Goal: Task Accomplishment & Management: Complete application form

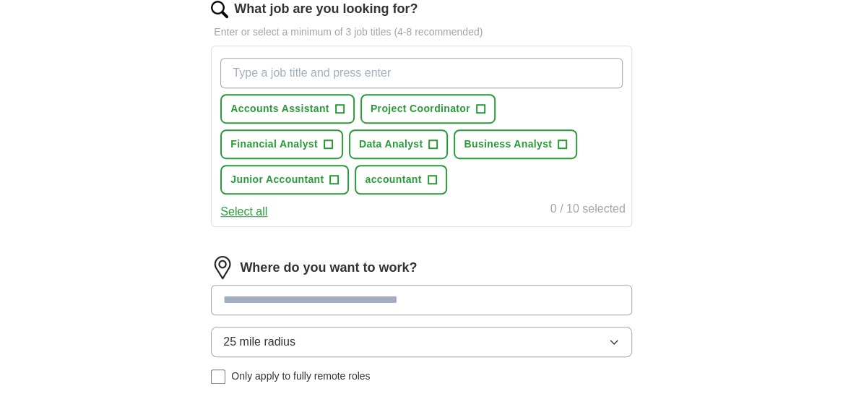
scroll to position [506, 0]
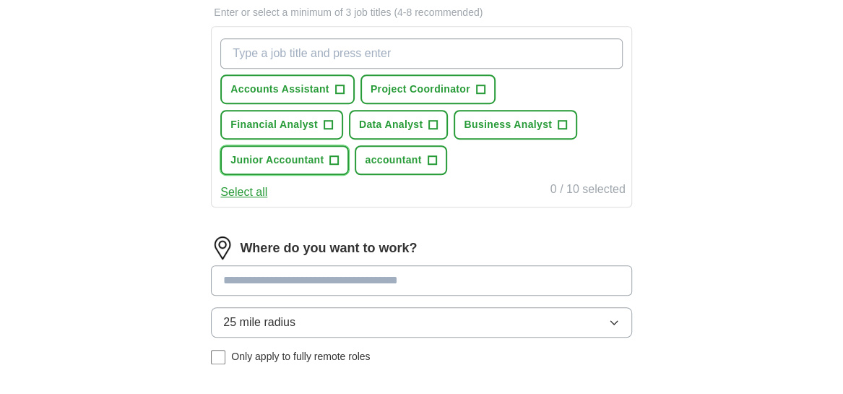
click at [332, 156] on span "+" at bounding box center [334, 161] width 9 height 12
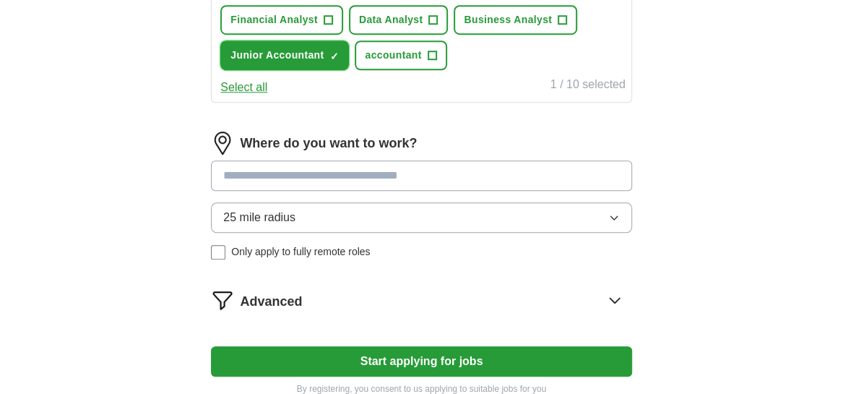
scroll to position [649, 0]
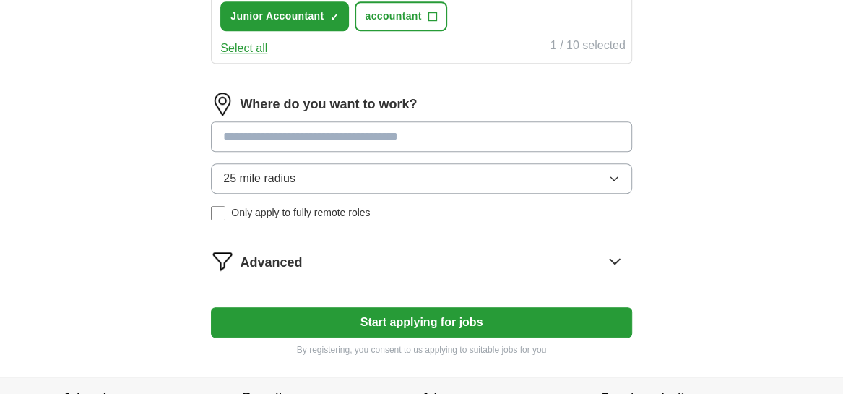
click at [368, 135] on input at bounding box center [421, 136] width 420 height 30
type input "******"
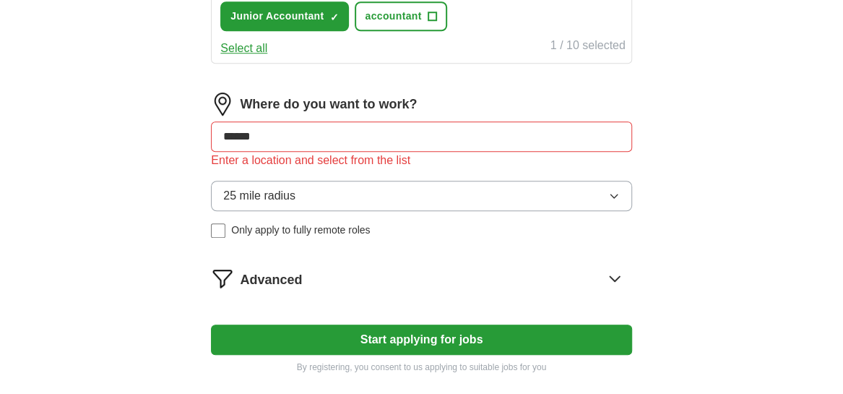
click at [351, 181] on button "25 mile radius" at bounding box center [421, 196] width 420 height 30
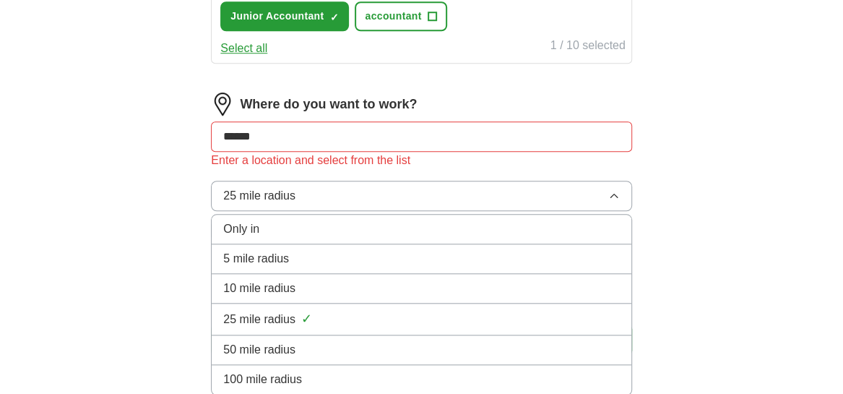
click at [329, 253] on div "5 mile radius" at bounding box center [421, 258] width 396 height 17
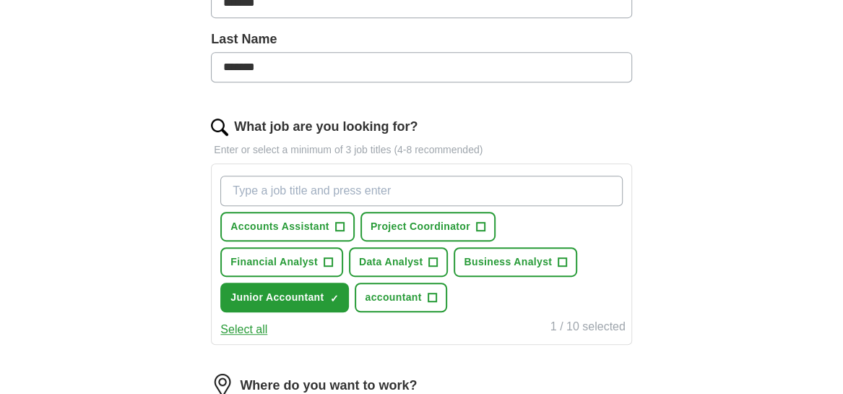
scroll to position [360, 0]
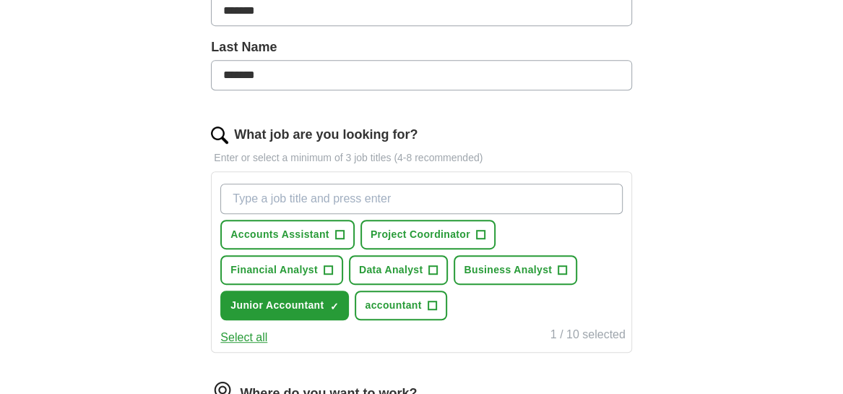
click at [310, 198] on input "What job are you looking for?" at bounding box center [421, 198] width 402 height 30
type input "payroll Assistant"
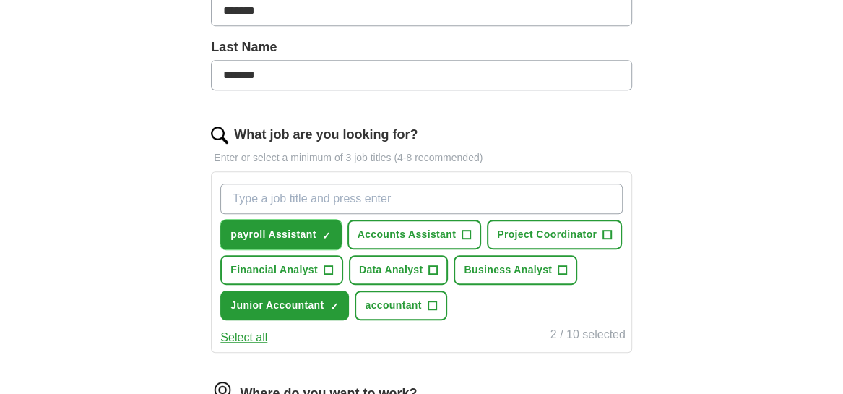
click at [246, 227] on span "payroll Assistant" at bounding box center [272, 234] width 85 height 15
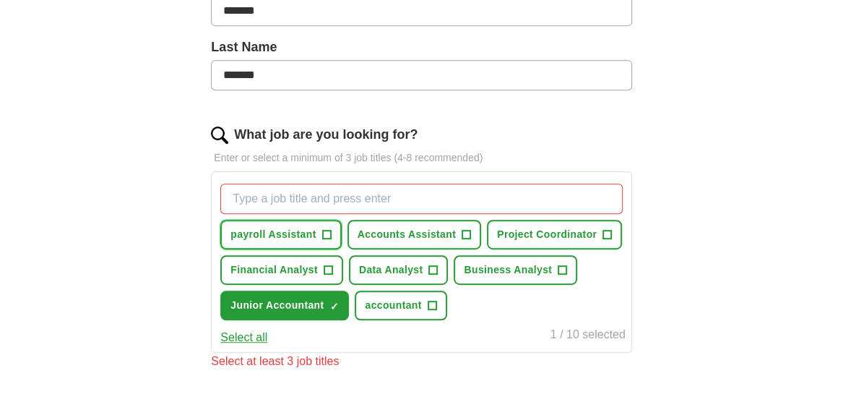
click at [289, 231] on span "payroll Assistant" at bounding box center [272, 234] width 85 height 15
click at [278, 186] on input "What job are you looking for?" at bounding box center [421, 198] width 402 height 30
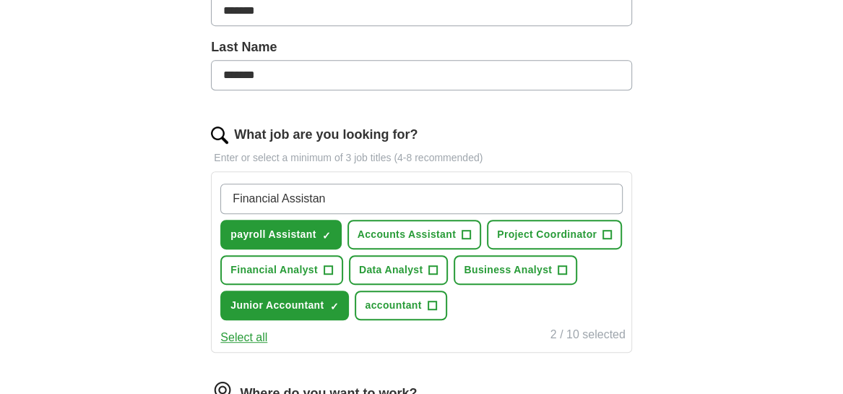
type input "Financial Assistant"
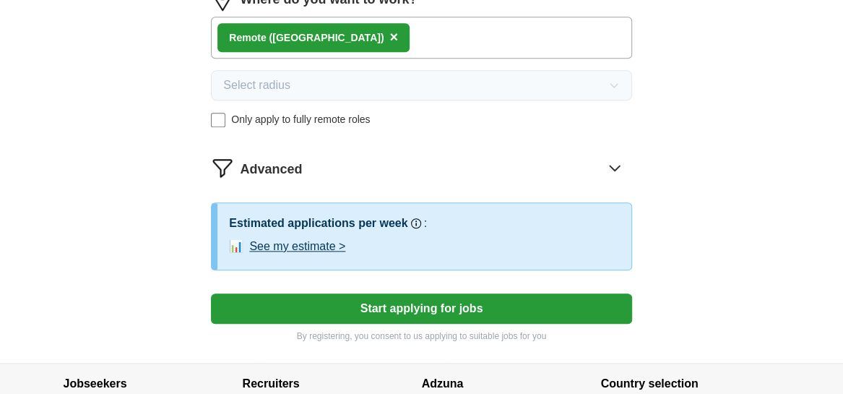
scroll to position [795, 0]
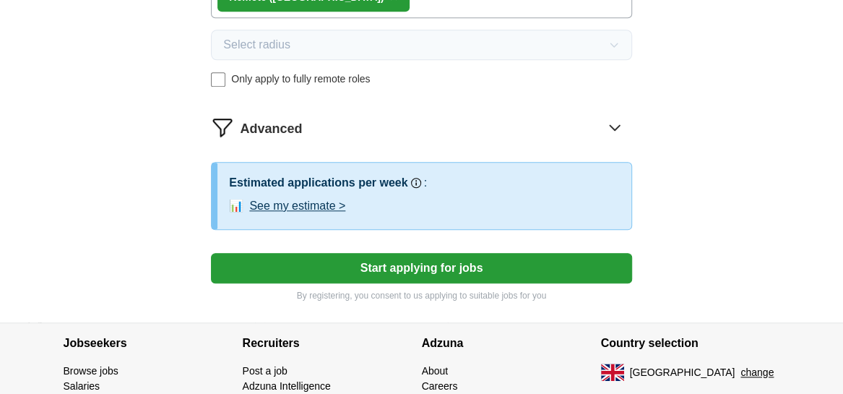
click at [305, 199] on button "See my estimate >" at bounding box center [297, 205] width 96 height 17
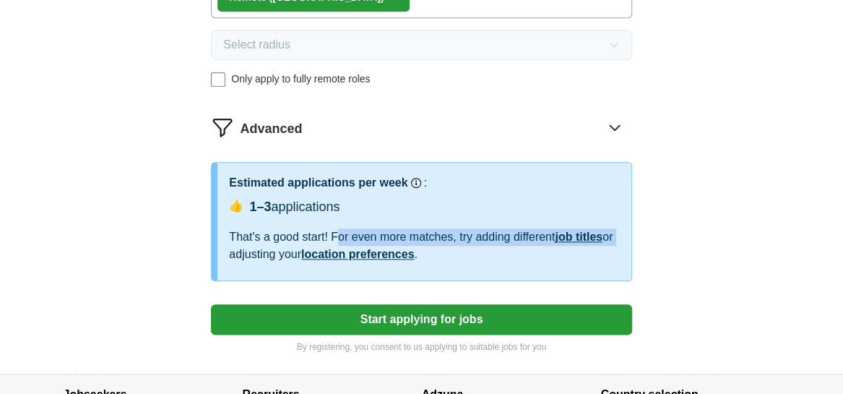
drag, startPoint x: 344, startPoint y: 232, endPoint x: 621, endPoint y: 241, distance: 277.5
click at [621, 241] on div "Estimated applications per week Our best guess based on live jobs [DATE], and o…" at bounding box center [423, 222] width 413 height 118
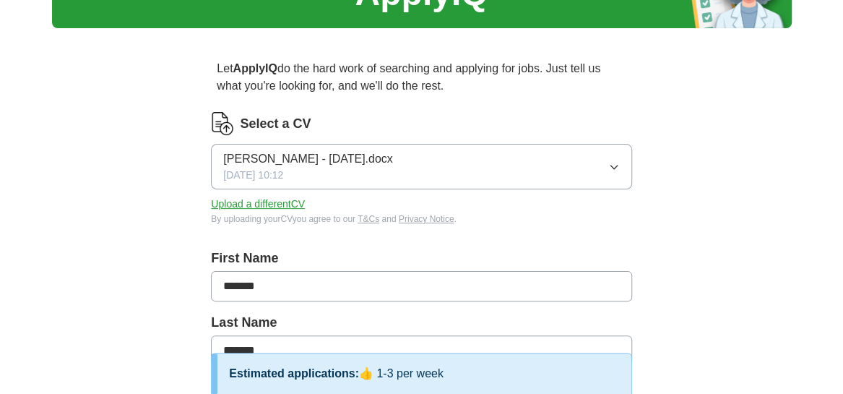
scroll to position [72, 0]
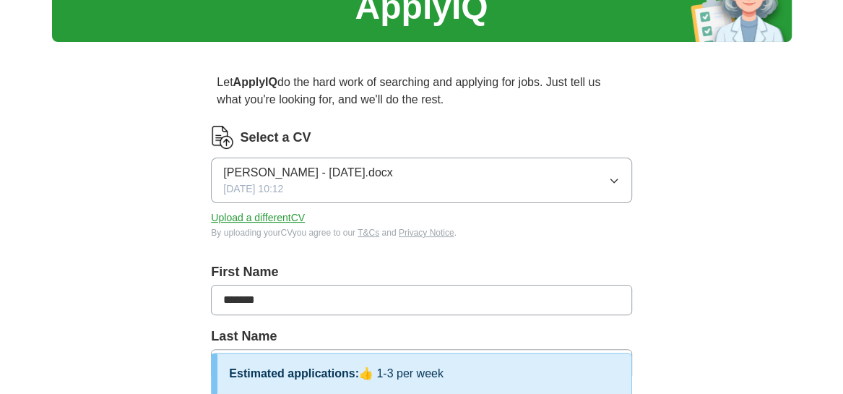
click at [274, 214] on button "Upload a different CV" at bounding box center [258, 217] width 94 height 15
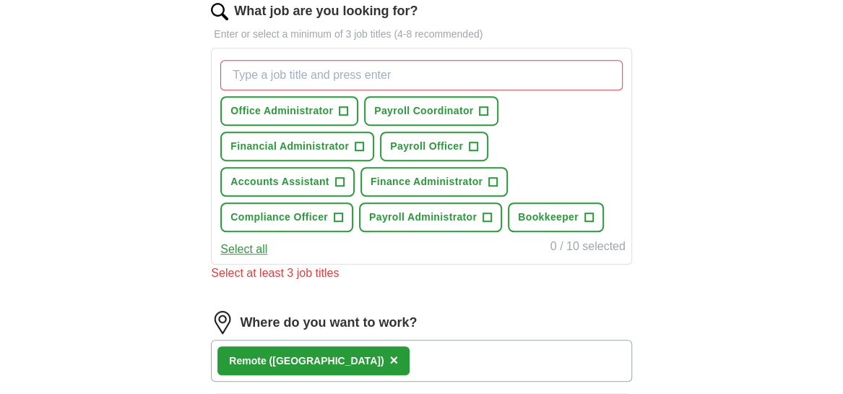
scroll to position [506, 0]
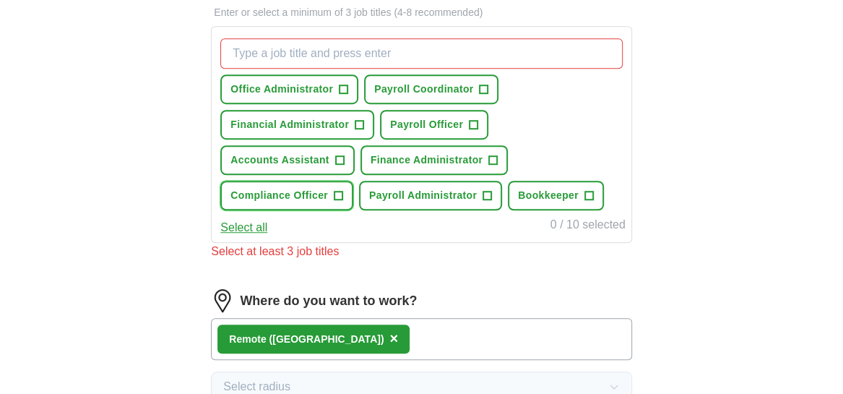
click at [336, 192] on span "+" at bounding box center [338, 196] width 9 height 12
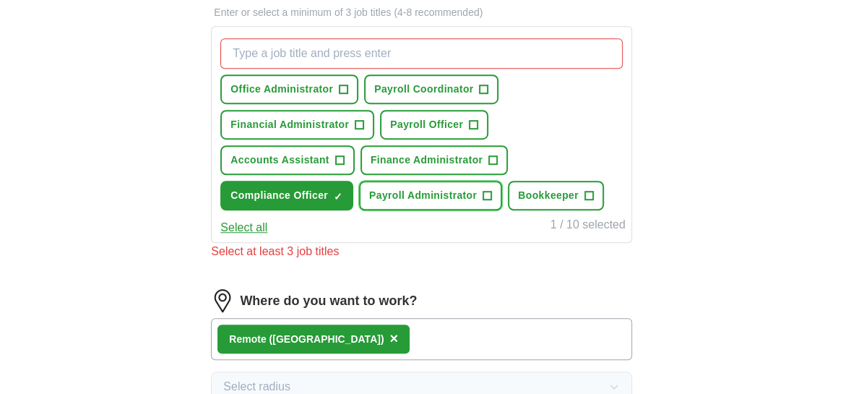
click at [488, 191] on span "+" at bounding box center [487, 196] width 9 height 12
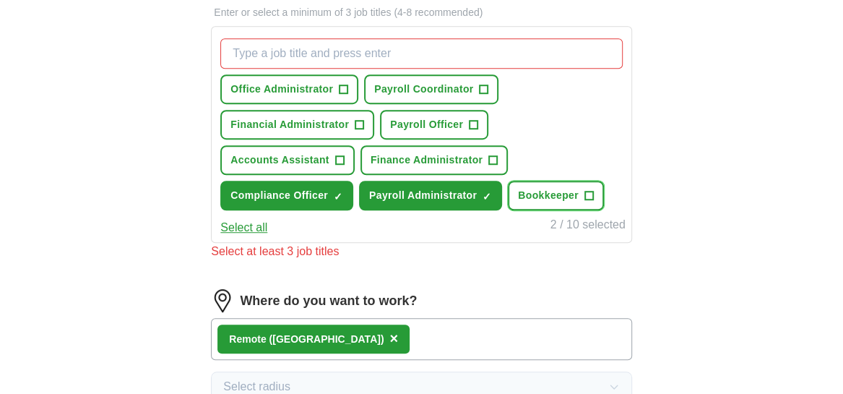
click at [585, 191] on span "+" at bounding box center [588, 196] width 9 height 12
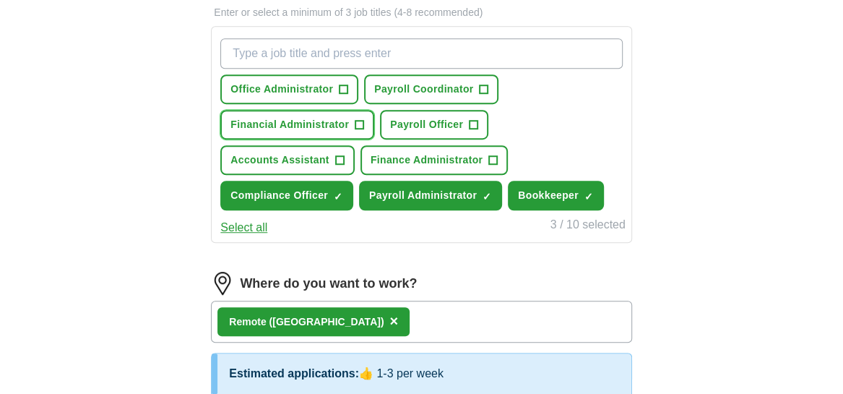
click at [359, 119] on span "+" at bounding box center [359, 125] width 9 height 12
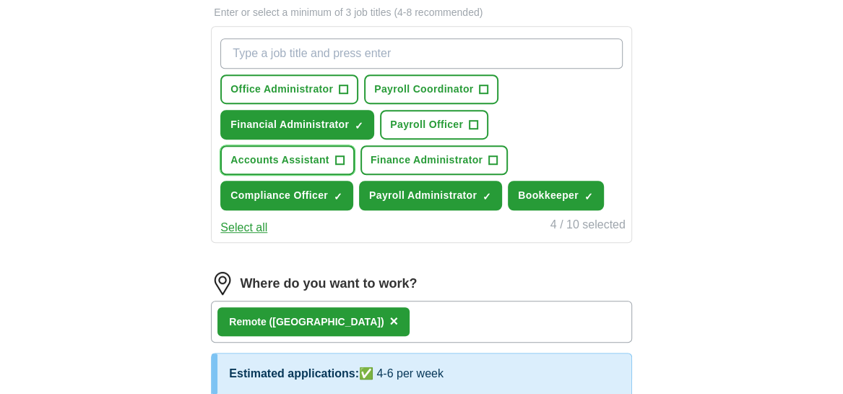
click at [342, 156] on span "+" at bounding box center [339, 161] width 9 height 12
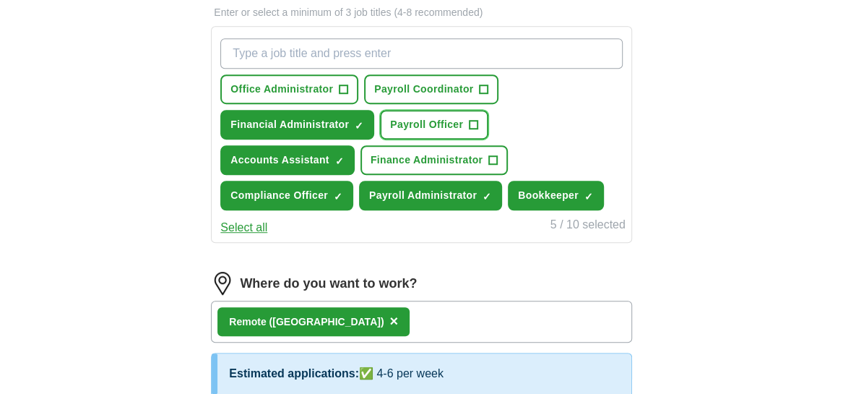
click at [475, 121] on span "+" at bounding box center [473, 125] width 9 height 12
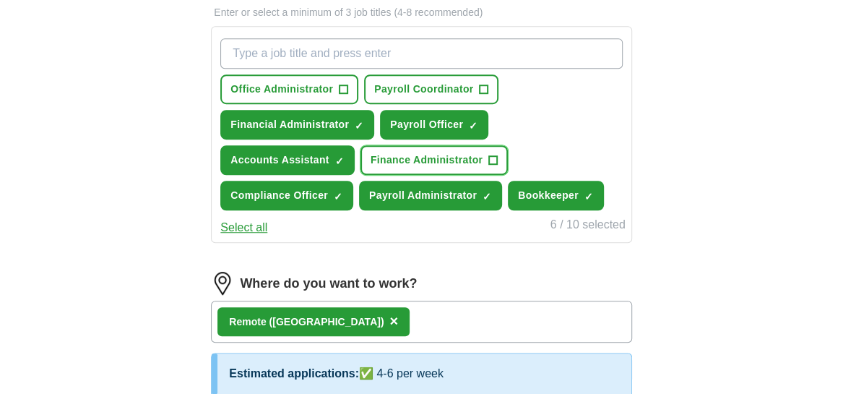
click at [493, 155] on span "+" at bounding box center [493, 161] width 9 height 12
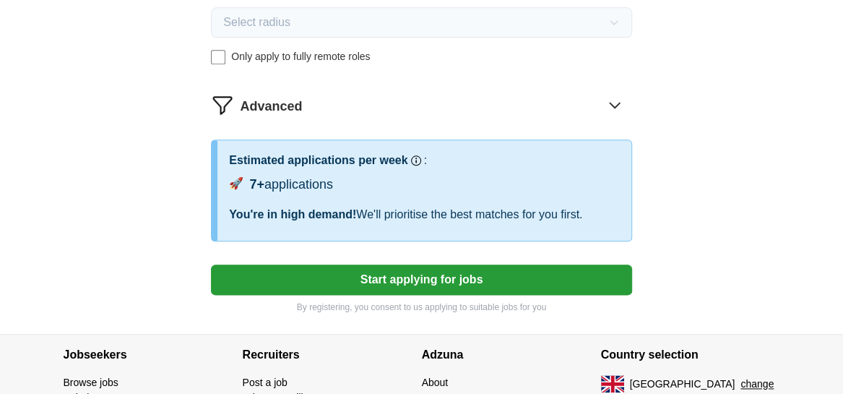
scroll to position [867, 0]
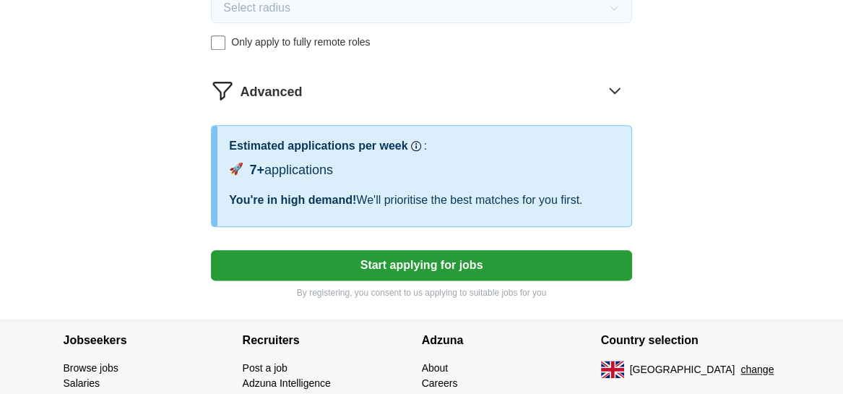
click at [419, 261] on button "Start applying for jobs" at bounding box center [421, 265] width 420 height 30
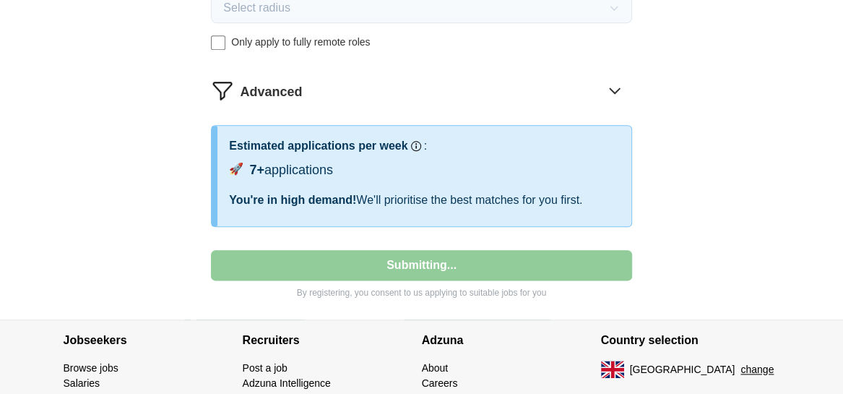
select select "**"
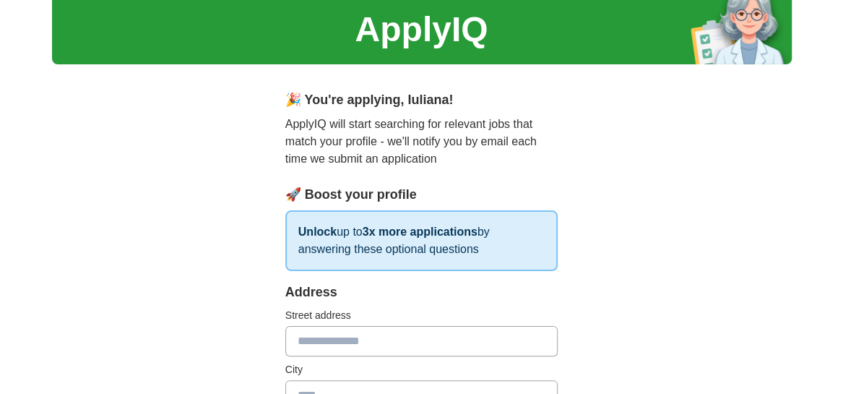
scroll to position [0, 0]
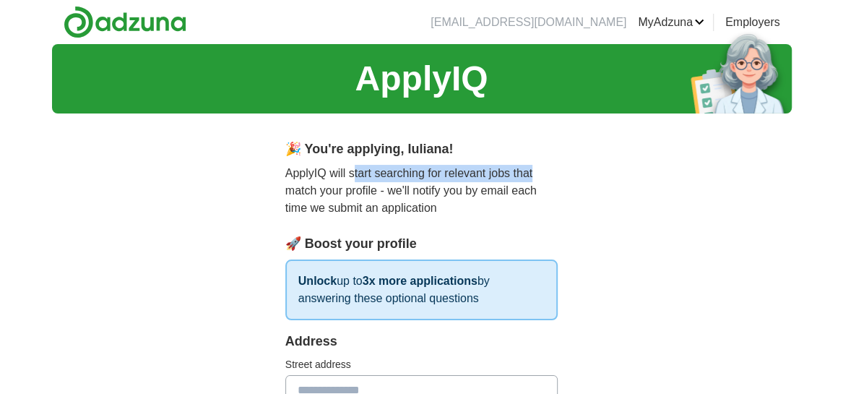
drag, startPoint x: 355, startPoint y: 173, endPoint x: 545, endPoint y: 175, distance: 189.2
click at [545, 175] on p "ApplyIQ will start searching for relevant jobs that match your profile - we'll …" at bounding box center [421, 191] width 273 height 52
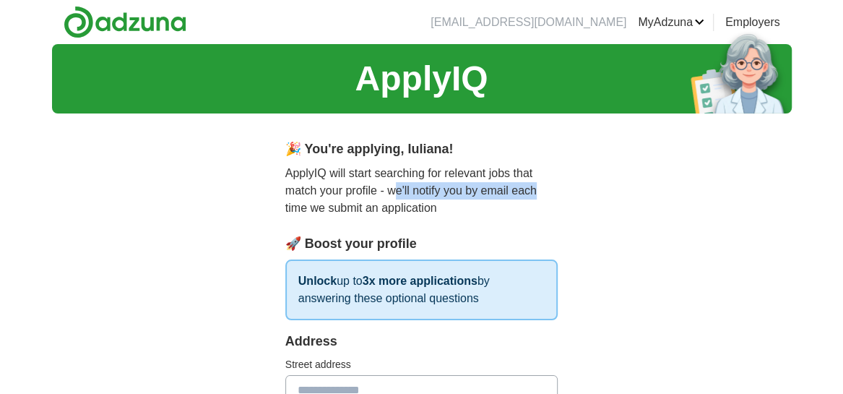
drag, startPoint x: 395, startPoint y: 191, endPoint x: 539, endPoint y: 190, distance: 143.7
click at [539, 190] on p "ApplyIQ will start searching for relevant jobs that match your profile - we'll …" at bounding box center [421, 191] width 273 height 52
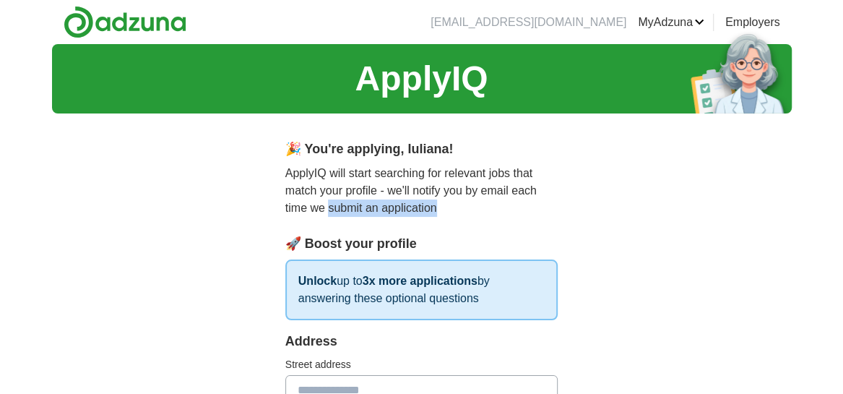
drag, startPoint x: 329, startPoint y: 207, endPoint x: 442, endPoint y: 205, distance: 112.7
click at [442, 205] on p "ApplyIQ will start searching for relevant jobs that match your profile - we'll …" at bounding box center [421, 191] width 273 height 52
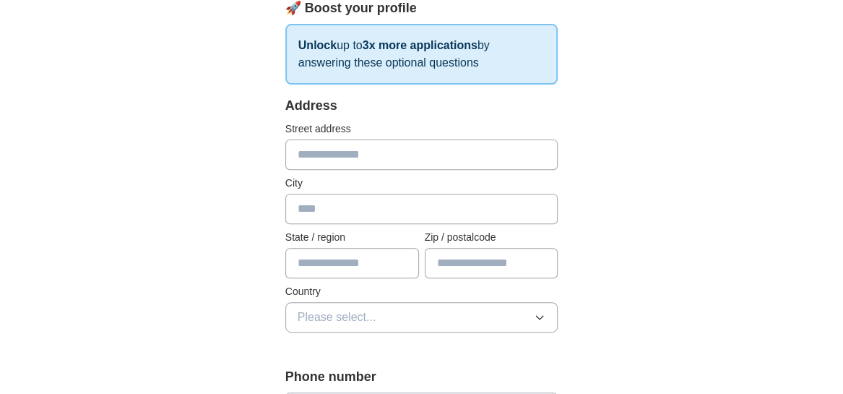
scroll to position [217, 0]
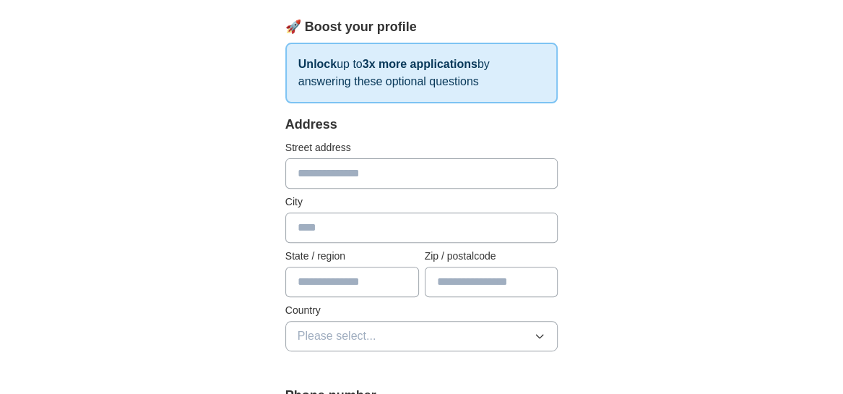
click at [321, 164] on input "text" at bounding box center [421, 173] width 273 height 30
type input "**********"
type input "******"
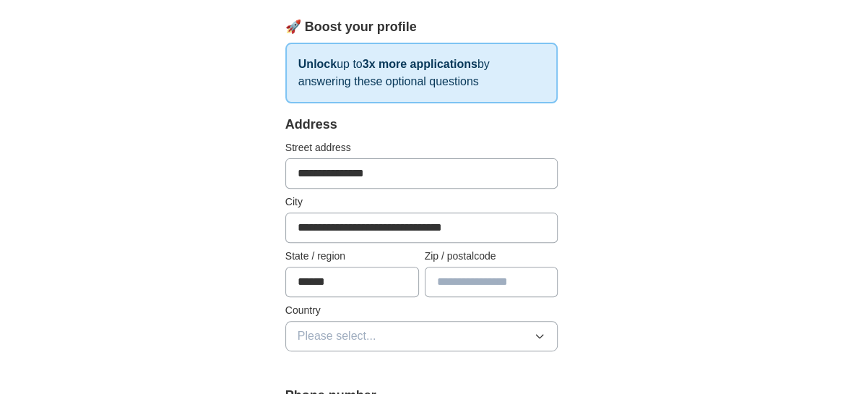
type input "******"
drag, startPoint x: 478, startPoint y: 222, endPoint x: 290, endPoint y: 231, distance: 188.7
click at [290, 231] on input "**********" at bounding box center [421, 227] width 273 height 30
type input "******"
click at [368, 333] on span "Please select..." at bounding box center [337, 335] width 79 height 17
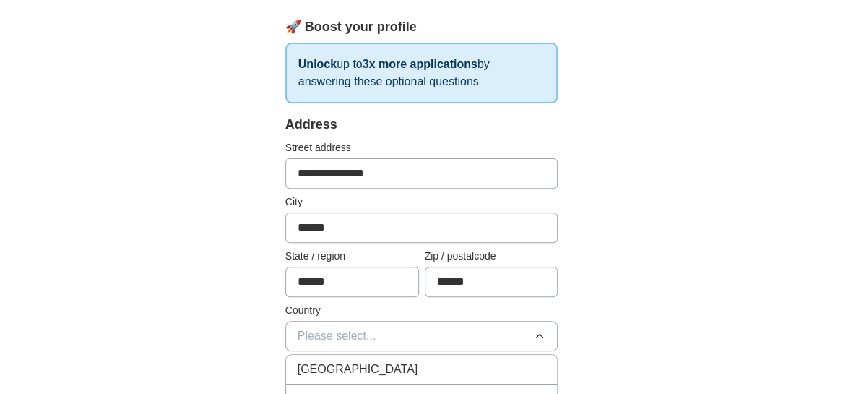
click at [364, 363] on span "[GEOGRAPHIC_DATA]" at bounding box center [358, 368] width 121 height 17
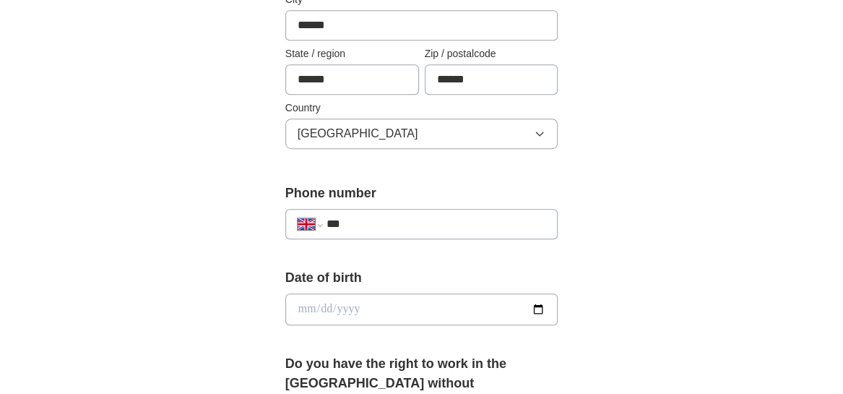
scroll to position [506, 0]
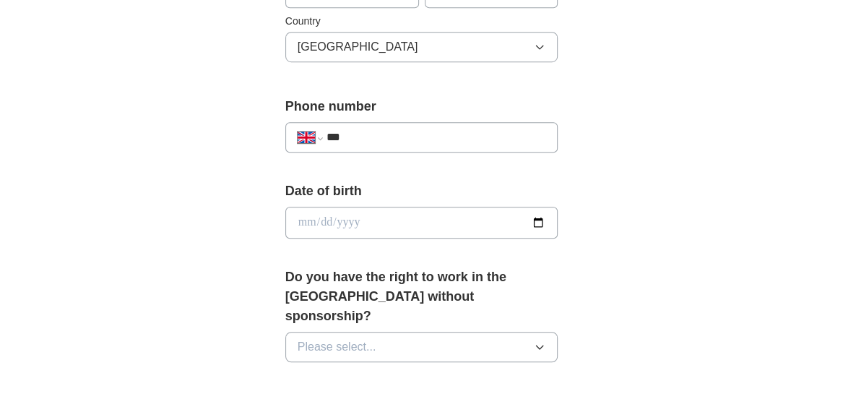
click at [391, 132] on input "***" at bounding box center [436, 137] width 220 height 17
type input "**********"
click at [355, 220] on input "date" at bounding box center [421, 223] width 273 height 32
click at [310, 217] on input "date" at bounding box center [421, 223] width 273 height 32
type input "**********"
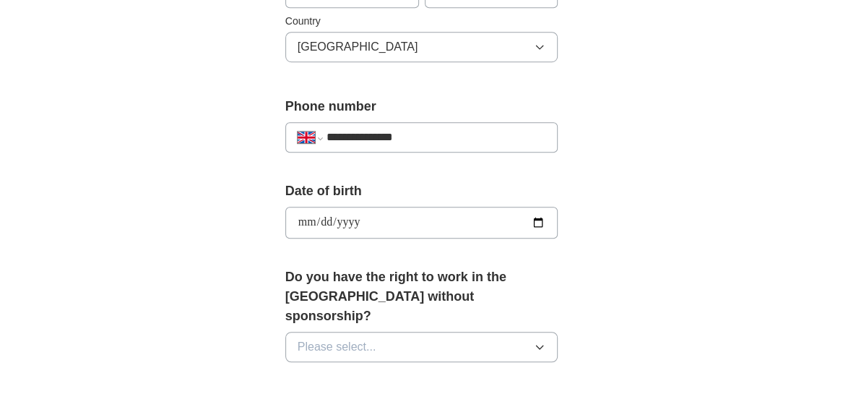
click at [537, 341] on icon "button" at bounding box center [540, 347] width 12 height 12
click at [438, 371] on div "Yes" at bounding box center [422, 379] width 248 height 17
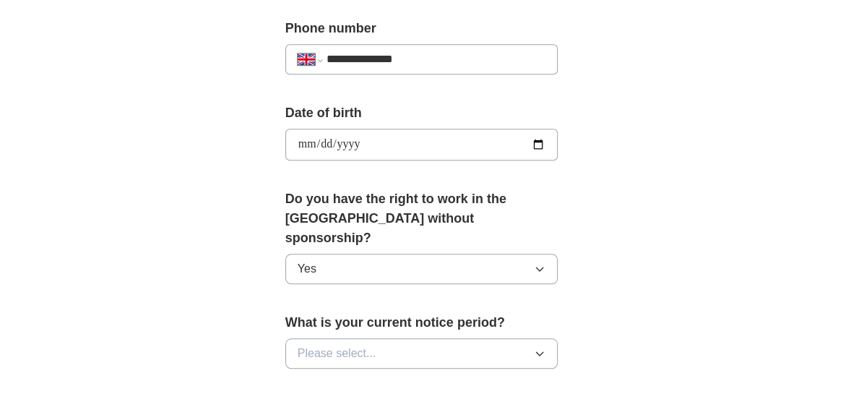
scroll to position [649, 0]
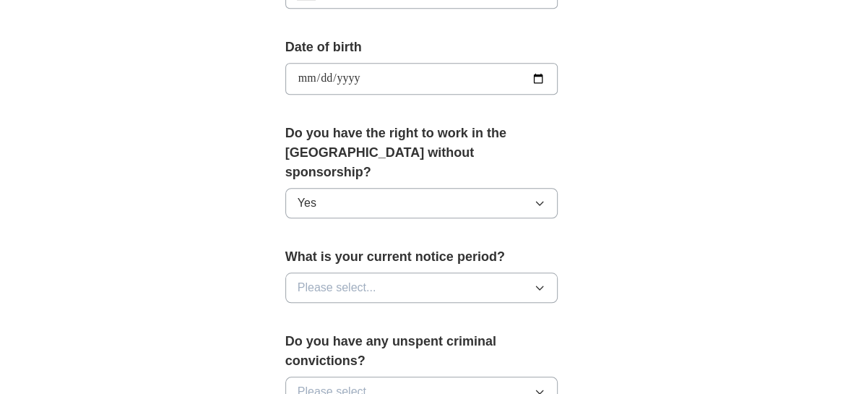
click at [545, 282] on icon "button" at bounding box center [540, 288] width 12 height 12
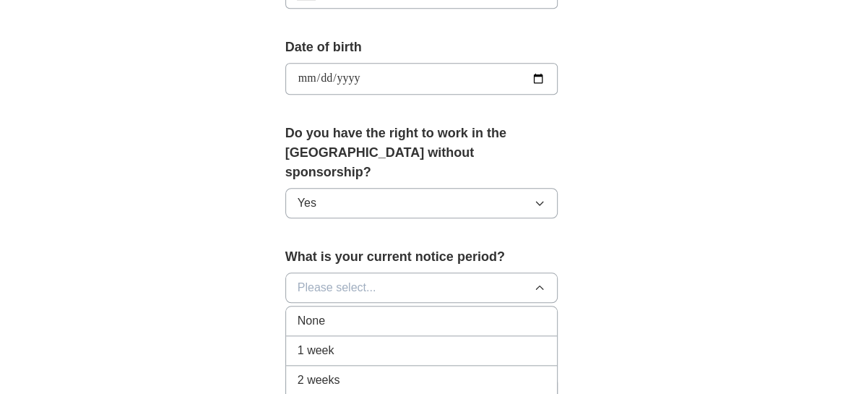
click at [480, 371] on div "2 weeks" at bounding box center [422, 379] width 248 height 17
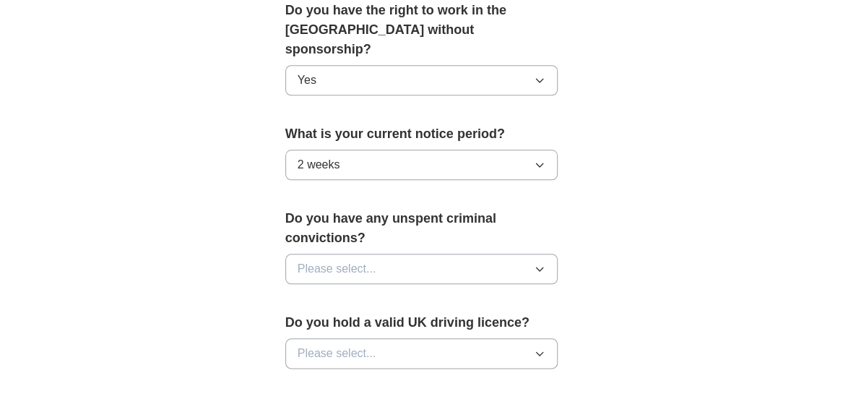
scroll to position [795, 0]
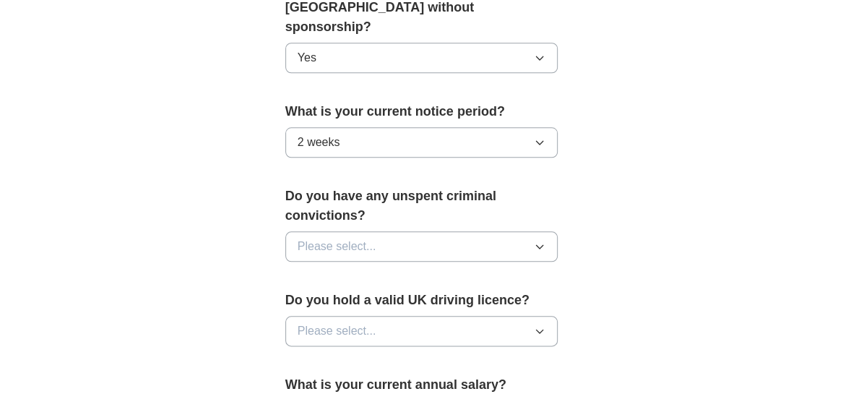
click at [540, 241] on icon "button" at bounding box center [540, 247] width 12 height 12
click at [425, 300] on div "No" at bounding box center [422, 308] width 248 height 17
click at [538, 325] on icon "button" at bounding box center [540, 331] width 12 height 12
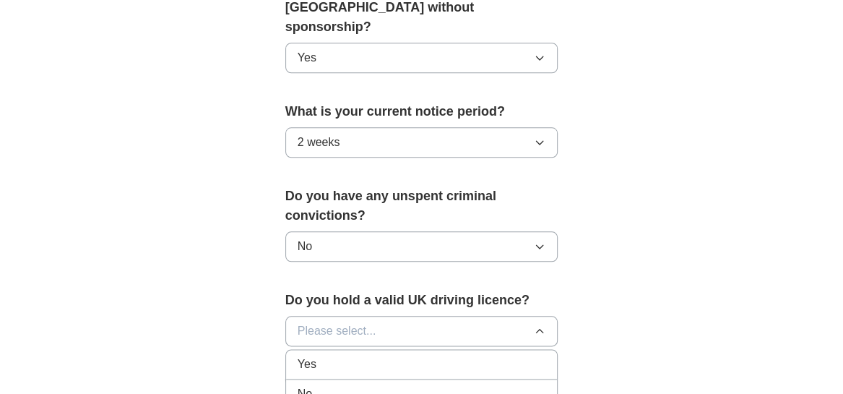
click at [482, 385] on div "No" at bounding box center [422, 393] width 248 height 17
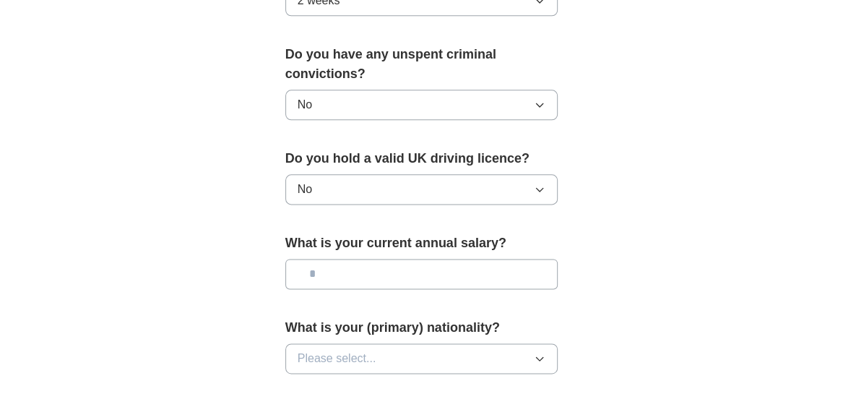
scroll to position [938, 0]
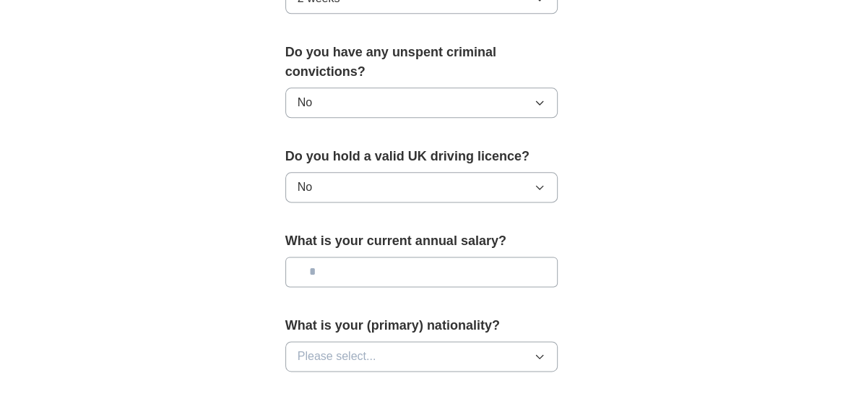
click at [542, 350] on icon "button" at bounding box center [540, 356] width 12 height 12
click at [356, 347] on span "Please select..." at bounding box center [337, 355] width 79 height 17
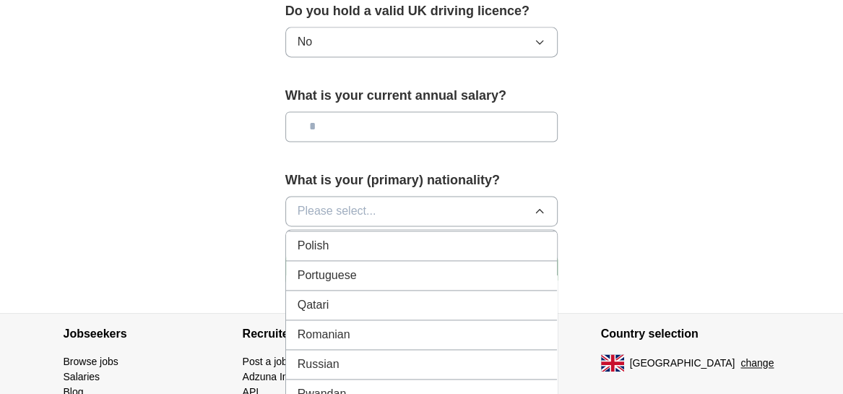
scroll to position [4116, 0]
click at [352, 384] on div "Romanian" at bounding box center [422, 392] width 248 height 17
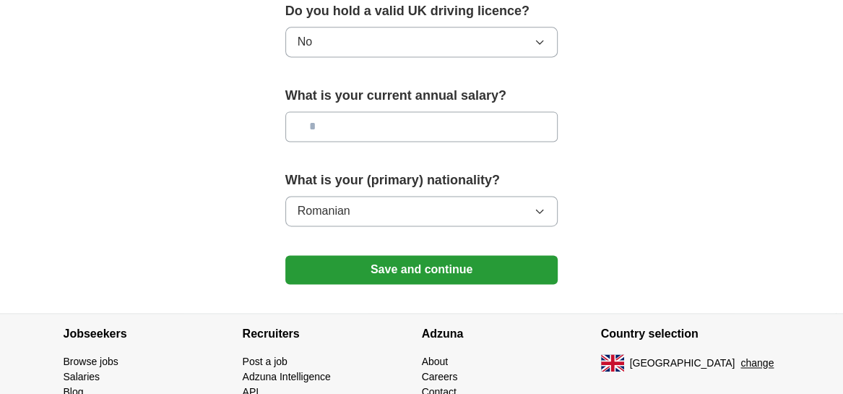
click at [424, 255] on button "Save and continue" at bounding box center [421, 269] width 273 height 29
